Goal: Information Seeking & Learning: Learn about a topic

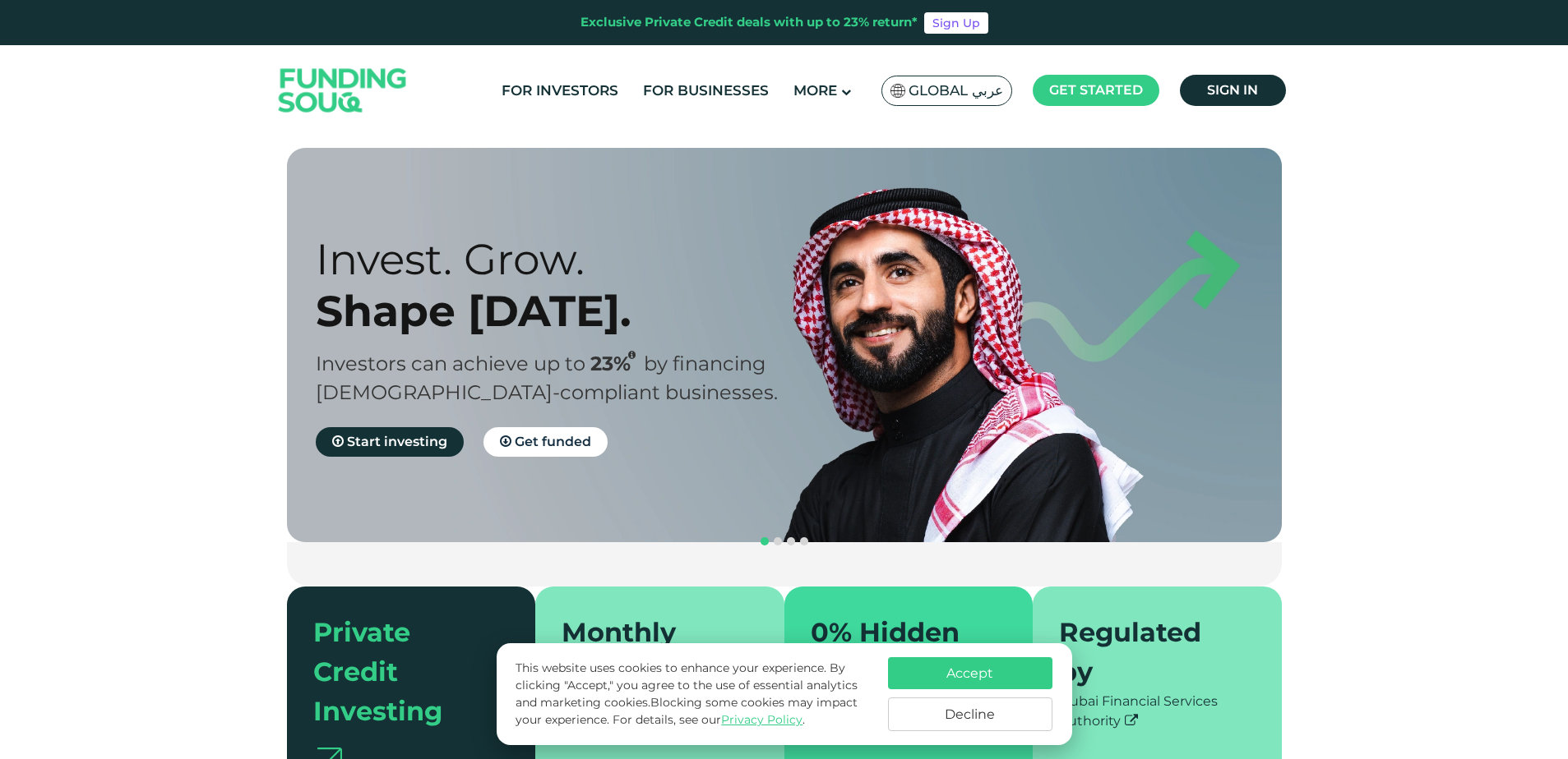
click at [939, 716] on button "Decline" at bounding box center [970, 715] width 164 height 34
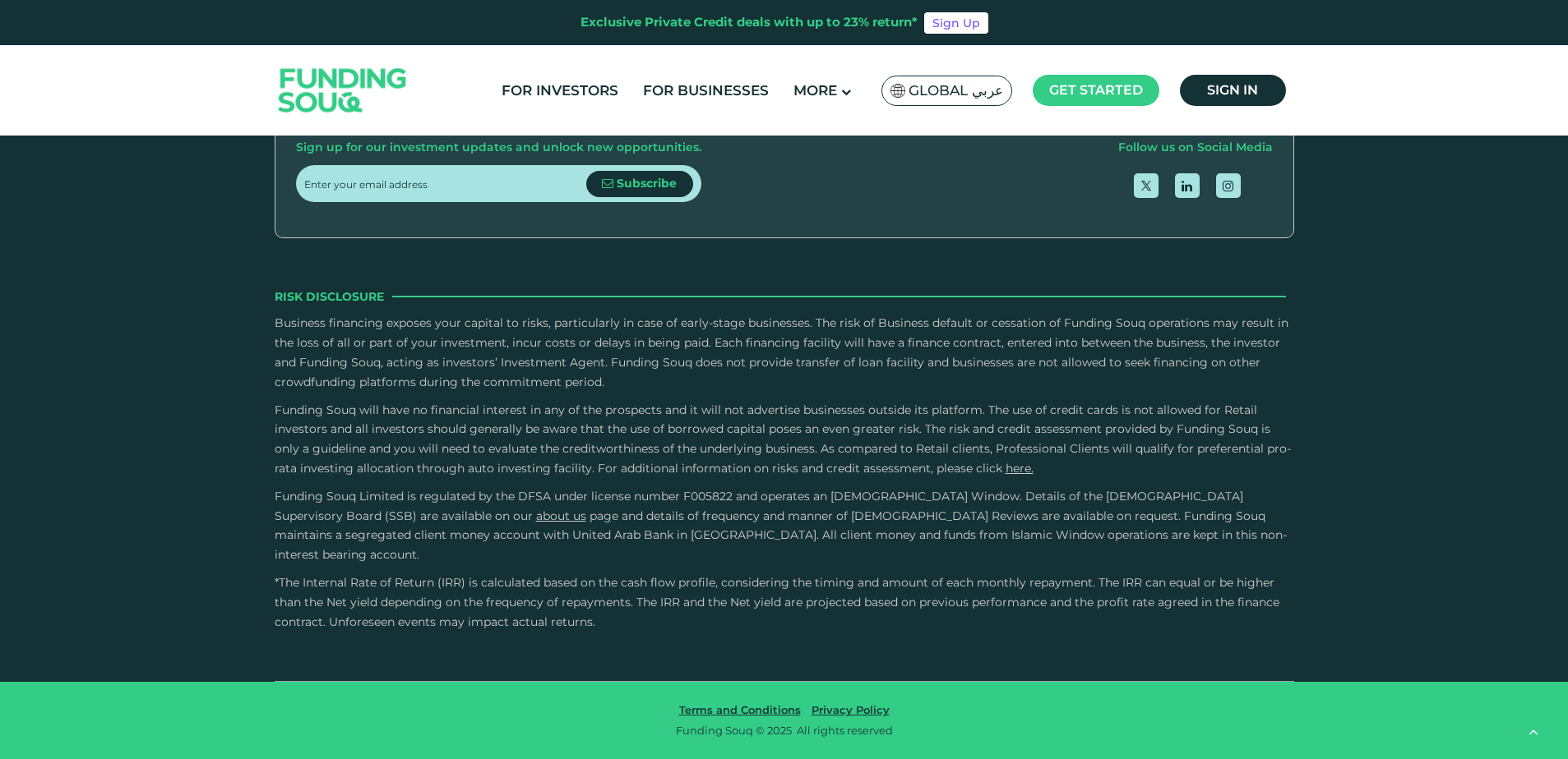
scroll to position [2217, 0]
type tc-range-slider "4"
type tc-range-slider "10000"
drag, startPoint x: 360, startPoint y: 332, endPoint x: 352, endPoint y: 335, distance: 8.5
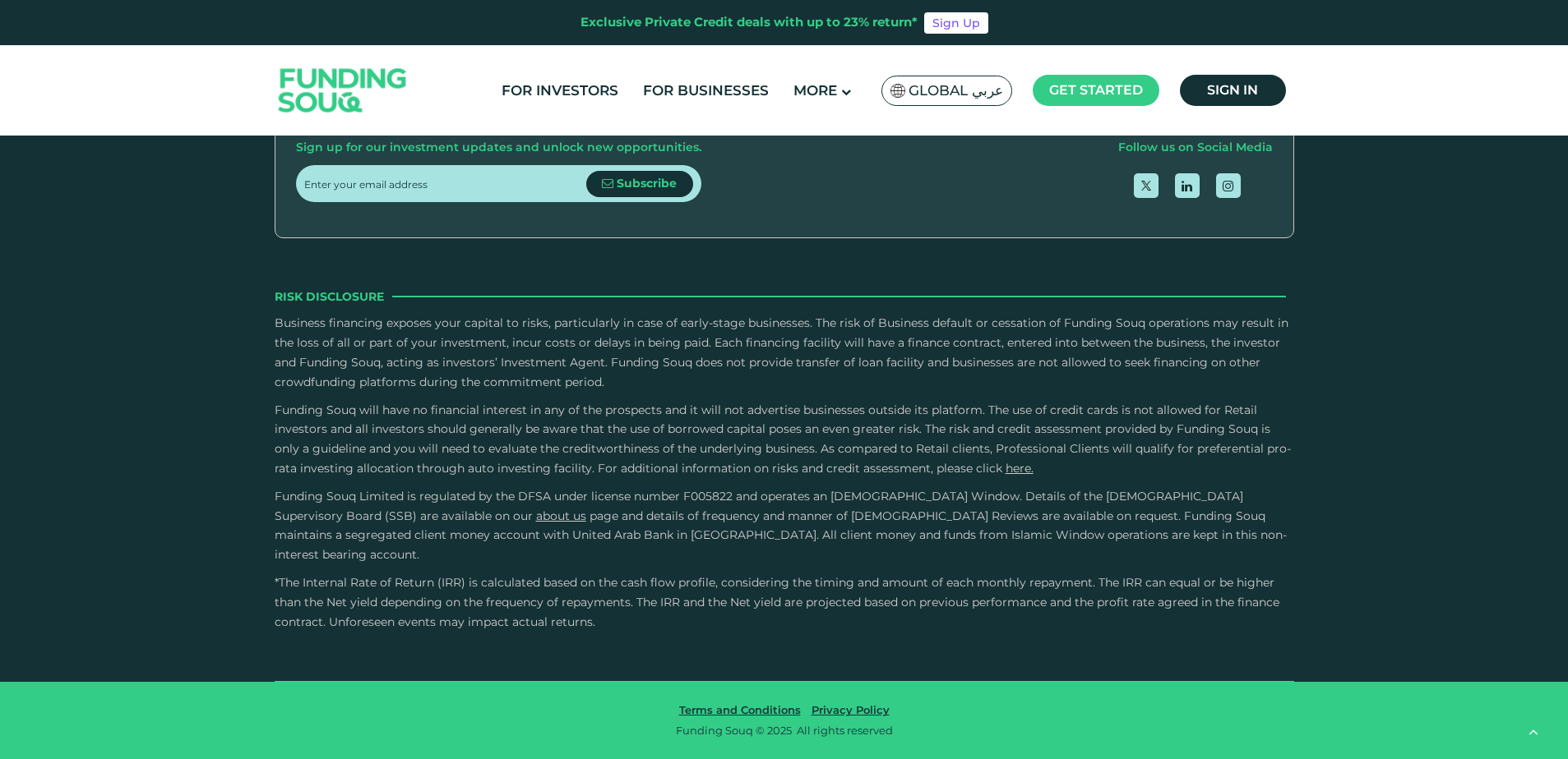
type tc-range-slider "10000"
type tc-range-slider "390000"
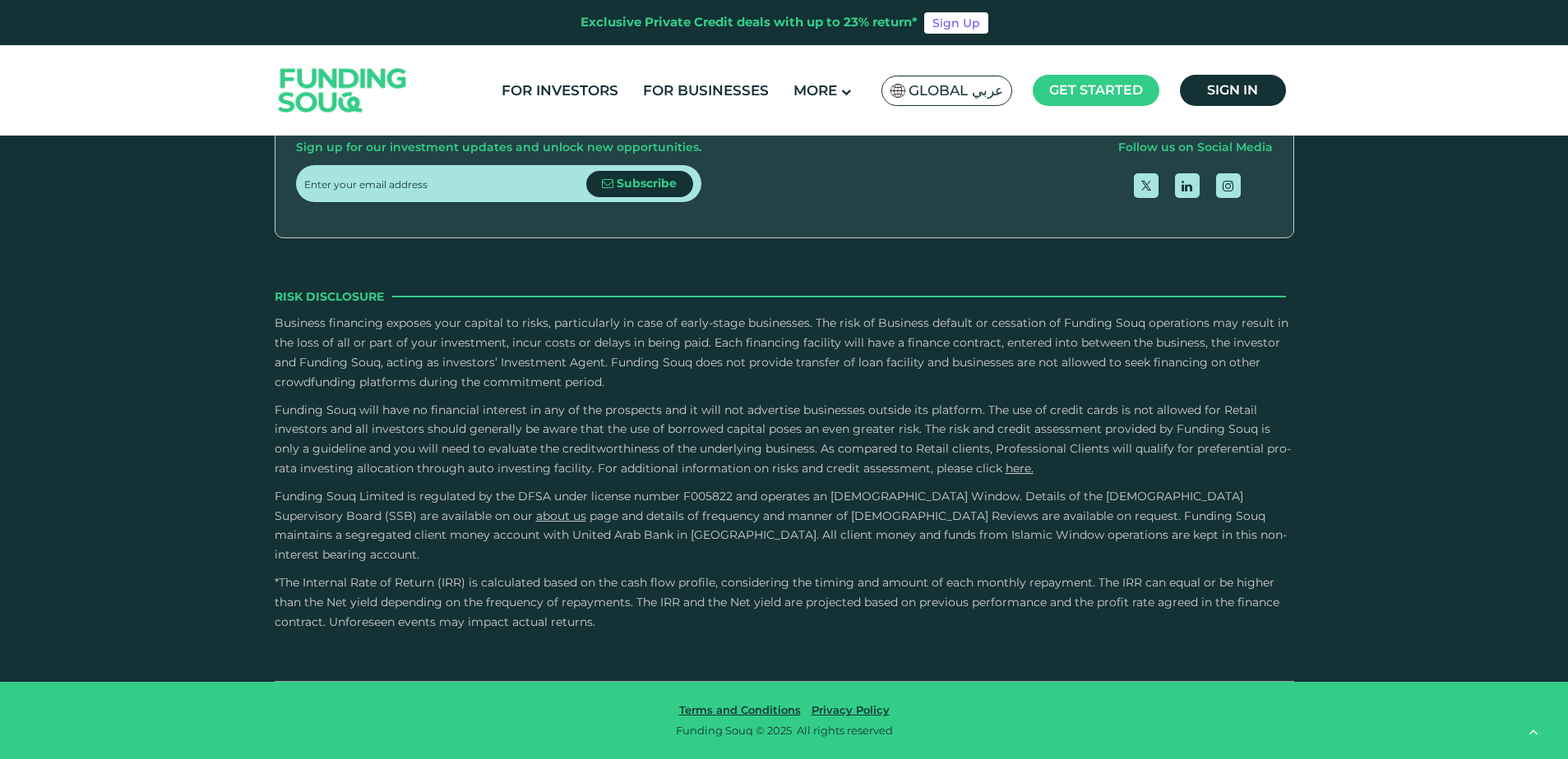
scroll to position [3284, 0]
type tc-range-slider "4"
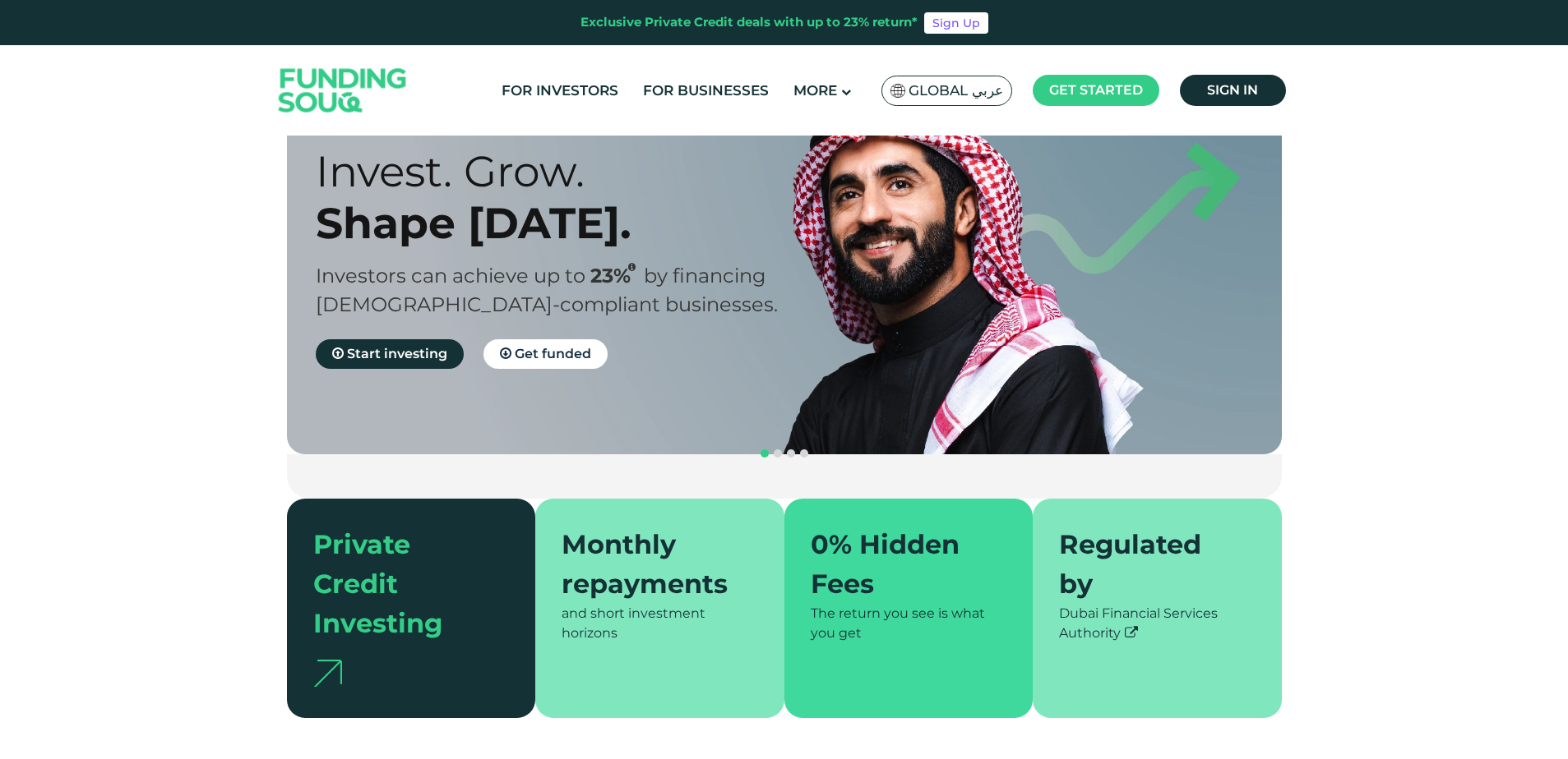
scroll to position [0, 0]
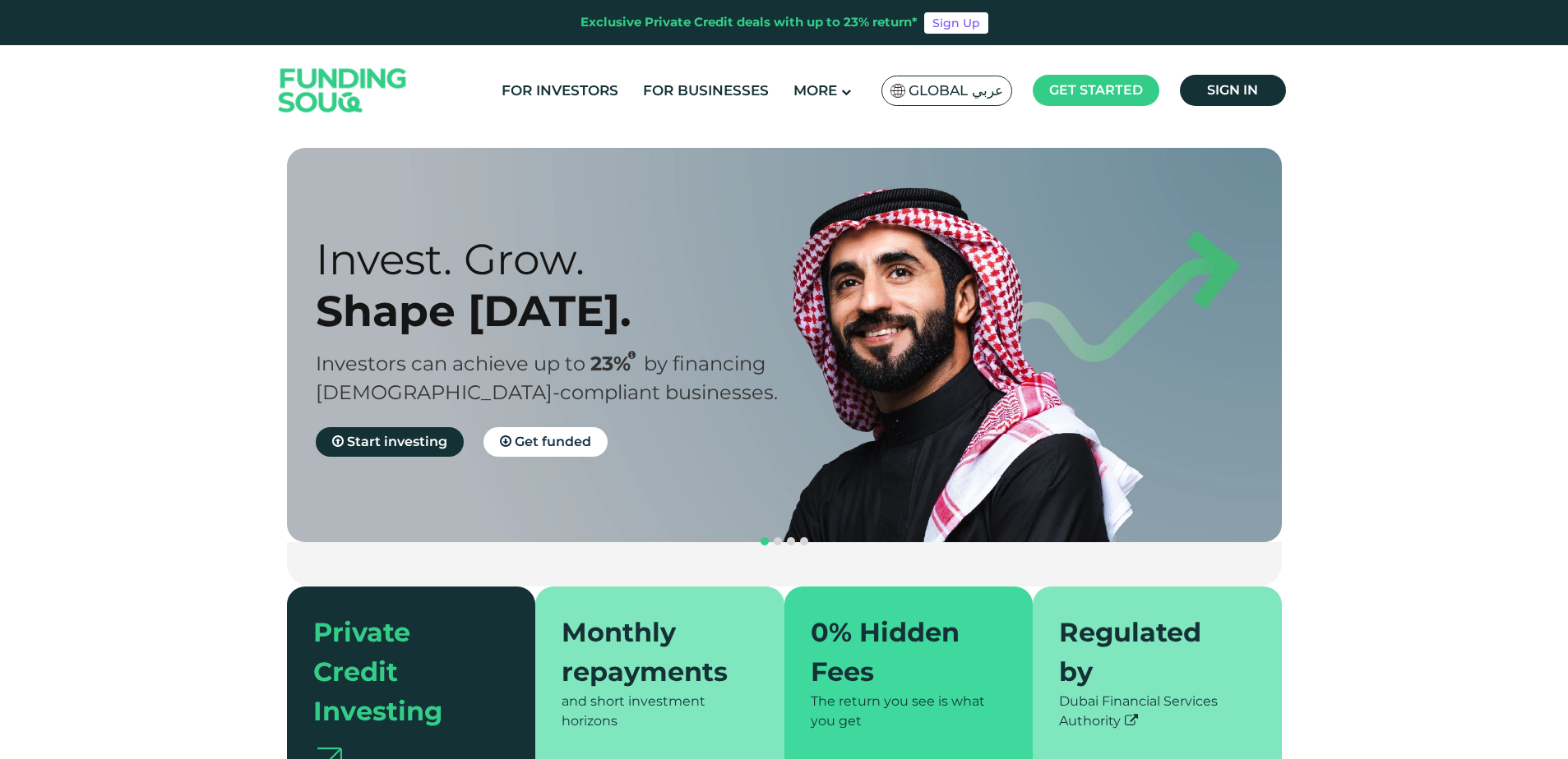
click at [956, 90] on span "Global عربي" at bounding box center [956, 91] width 95 height 19
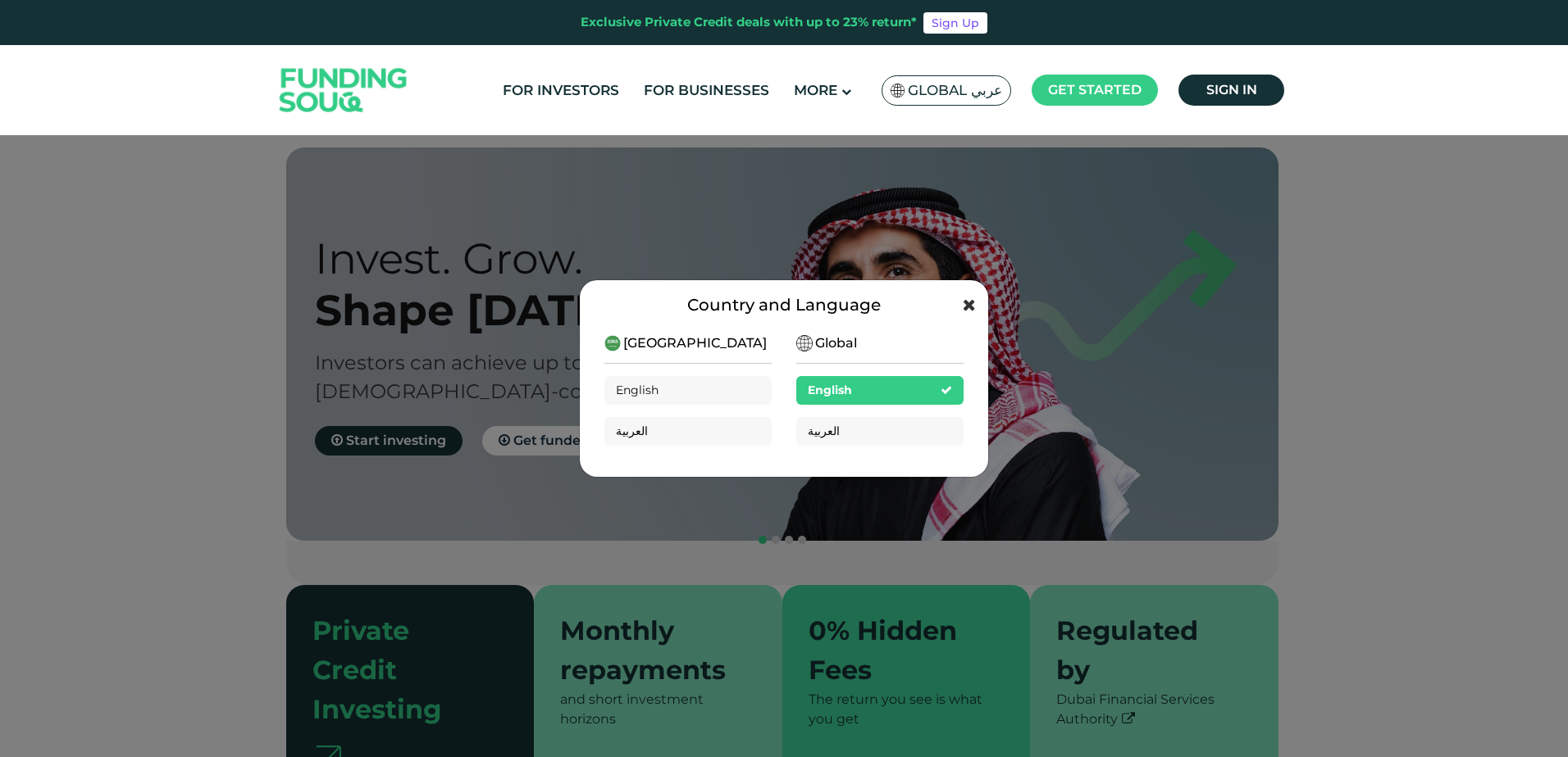
click at [971, 301] on icon at bounding box center [970, 305] width 14 height 16
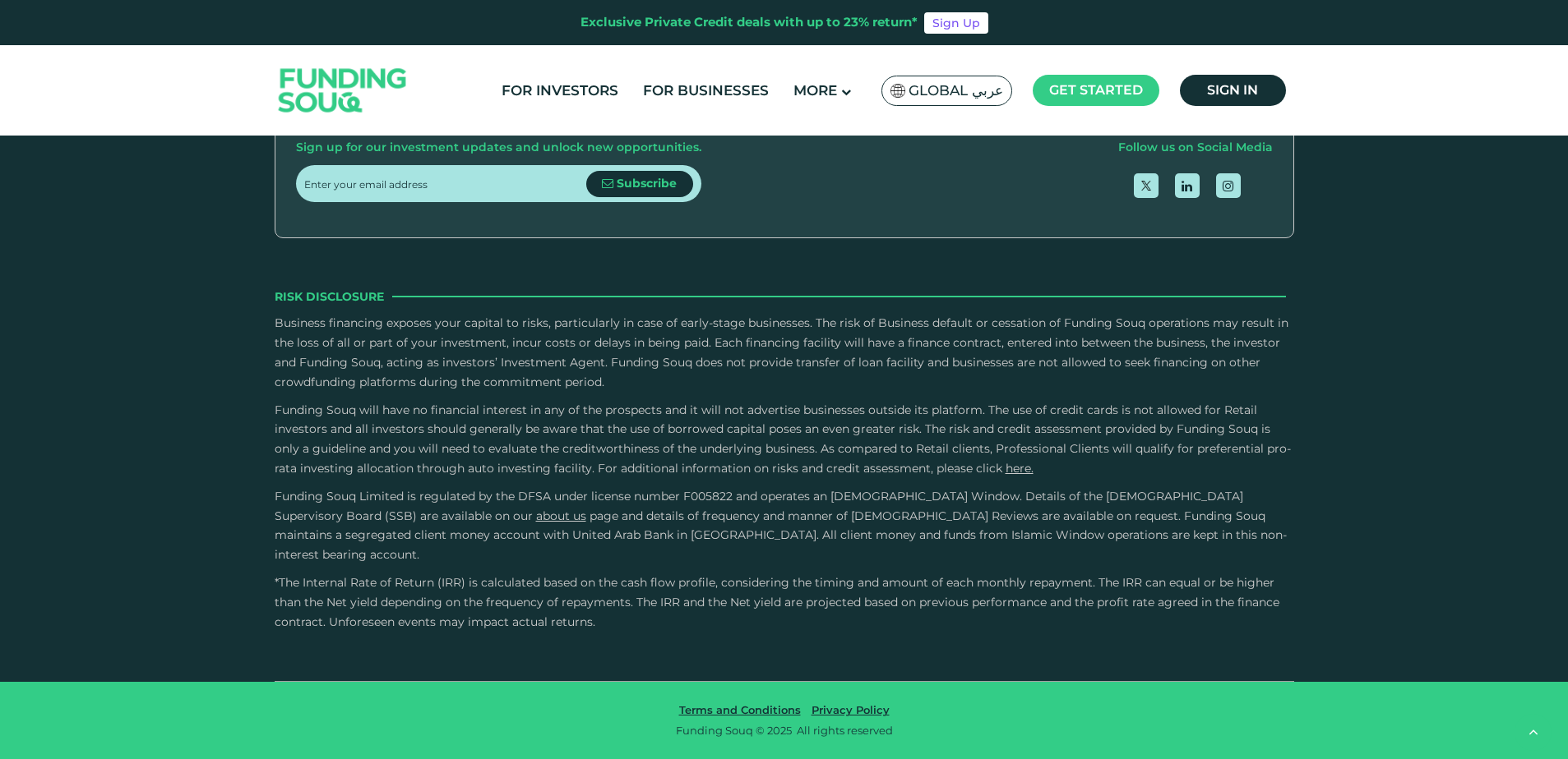
scroll to position [2298, 0]
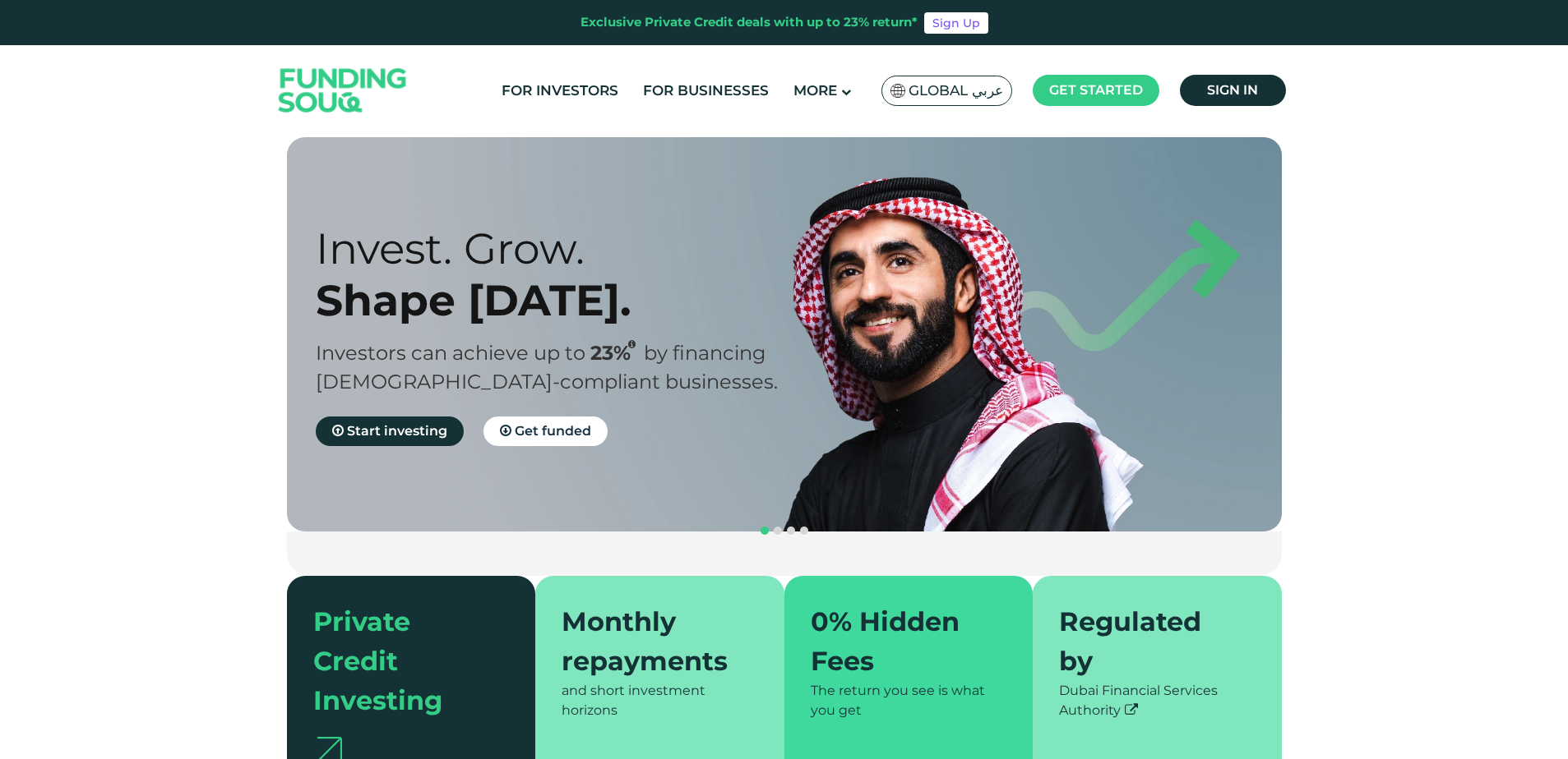
scroll to position [0, 0]
